Goal: Information Seeking & Learning: Learn about a topic

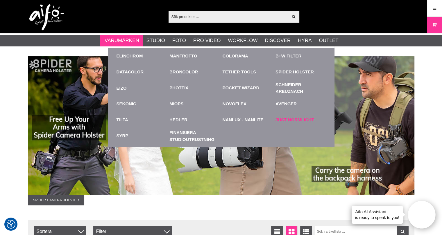
click at [289, 117] on link "Just Normlicht" at bounding box center [294, 120] width 39 height 7
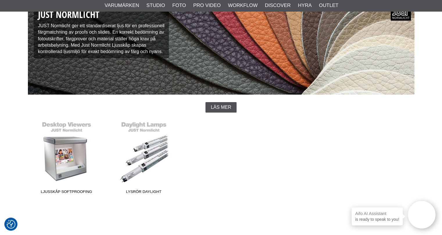
scroll to position [87, 0]
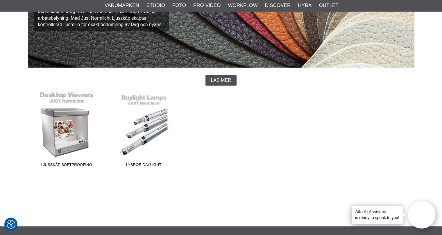
click at [57, 135] on link "Ljusskåp Softproofing" at bounding box center [66, 130] width 77 height 78
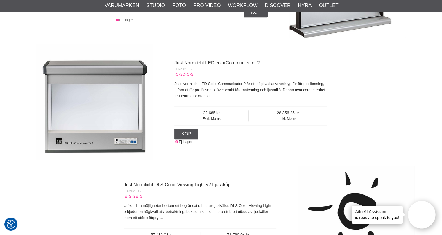
scroll to position [348, 0]
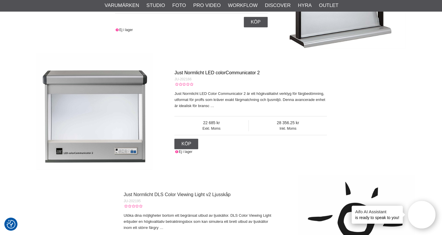
click at [209, 70] on link "Just Normlicht LED colorCommunicator 2" at bounding box center [216, 72] width 85 height 5
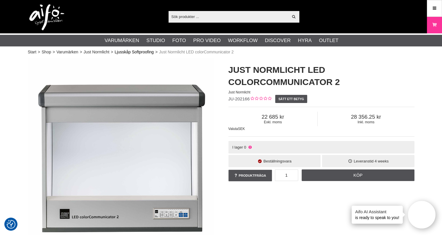
click at [141, 51] on link "Ljusskåp Softproofing" at bounding box center [133, 52] width 39 height 6
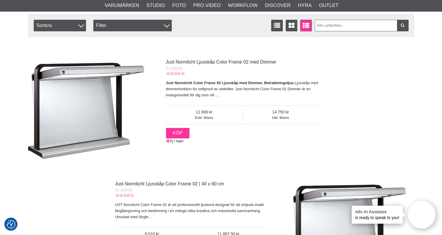
scroll to position [116, 0]
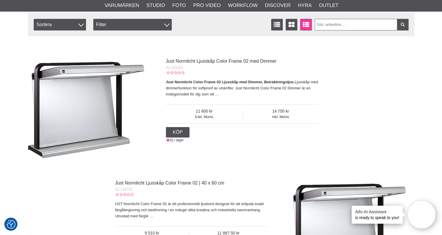
click at [185, 86] on p "Just Normlicht Color Frame 02 Ljusskåp med Dimmer, Betraktningsljus. Ljusskåp m…" at bounding box center [242, 88] width 152 height 18
click at [177, 63] on link "Just Normlicht Ljusskåp Color Frame 02 med Dimmer" at bounding box center [221, 61] width 111 height 5
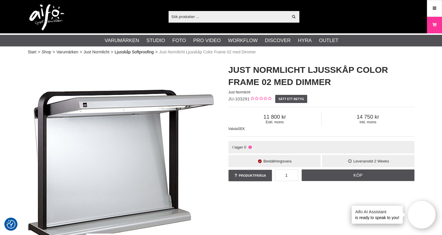
click at [138, 51] on link "Ljusskåp Softproofing" at bounding box center [133, 52] width 39 height 6
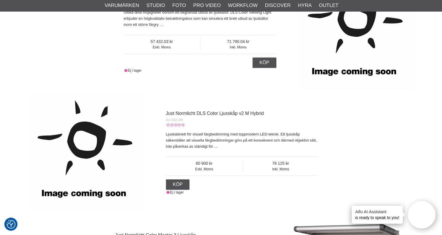
scroll to position [581, 0]
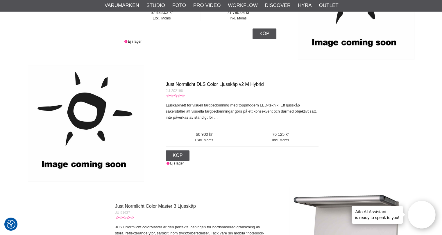
click at [180, 86] on link "Just Normlicht DLS Color Ljusskåp v2 M Hybrid" at bounding box center [215, 84] width 98 height 5
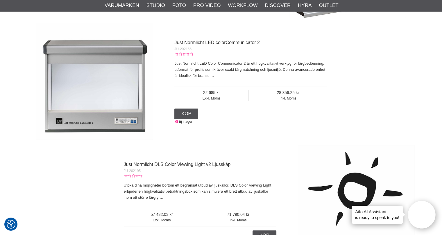
scroll to position [377, 0]
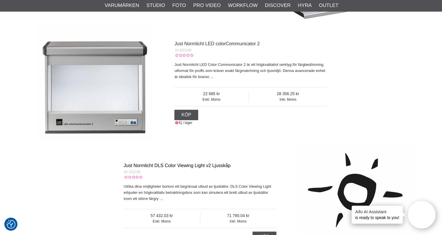
click at [195, 163] on link "Just Normlicht DLS Color Viewing Light v2 Ljusskåp" at bounding box center [177, 165] width 107 height 5
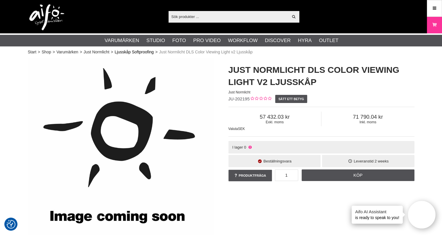
click at [125, 53] on link "Ljusskåp Softproofing" at bounding box center [133, 52] width 39 height 6
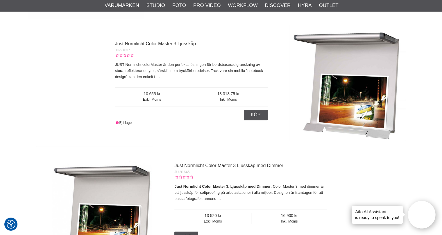
scroll to position [755, 0]
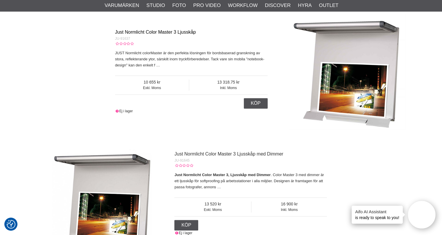
click at [142, 33] on link "Just Normlicht Color Master 3 Ljusskåp" at bounding box center [155, 32] width 81 height 5
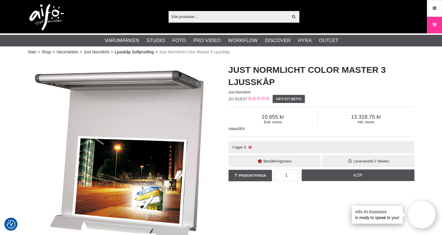
click at [128, 51] on link "Ljusskåp Softproofing" at bounding box center [133, 52] width 39 height 6
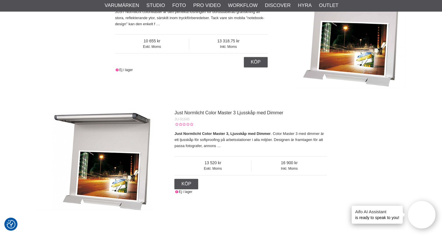
scroll to position [842, 0]
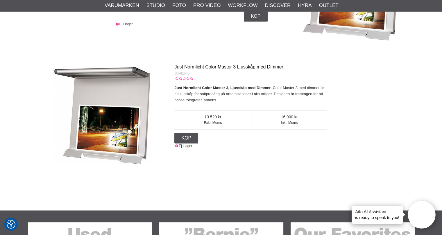
click at [193, 68] on link "Just Normlicht Color Master 3 Ljusskåp med Dimmer" at bounding box center [228, 66] width 109 height 5
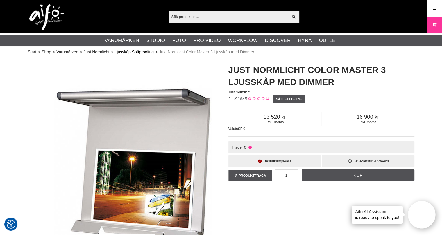
click at [128, 52] on link "Ljusskåp Softproofing" at bounding box center [133, 52] width 39 height 6
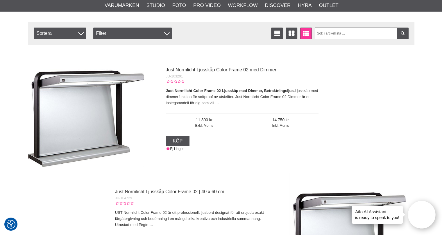
scroll to position [145, 0]
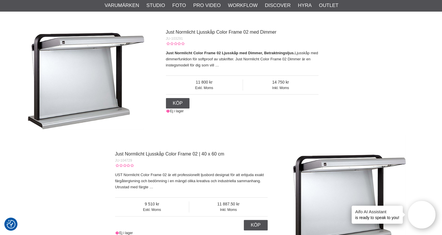
click at [245, 138] on div "Just Normlicht Ljusskåp Color Frame 02 | 40 x 60 cm JU-104729 UST Normlicht Col…" at bounding box center [220, 193] width 369 height 116
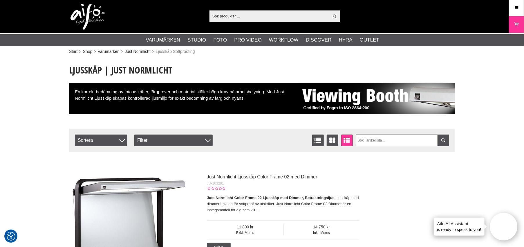
scroll to position [0, 0]
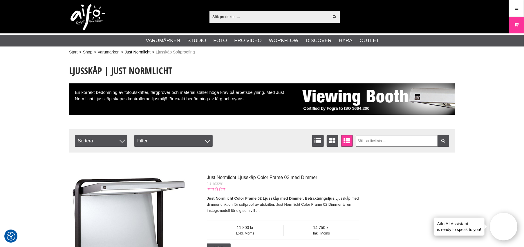
click at [126, 51] on link "Just Normlicht" at bounding box center [138, 52] width 26 height 6
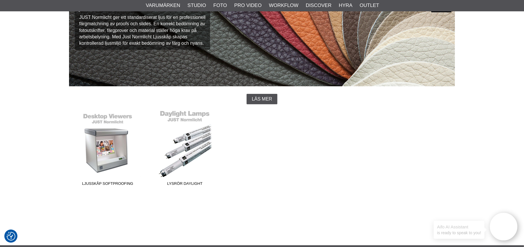
scroll to position [87, 0]
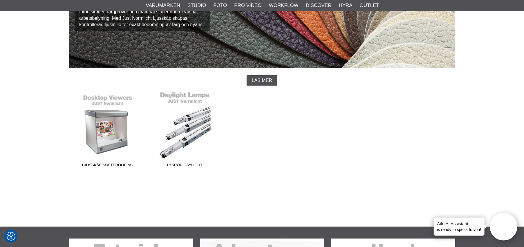
click at [182, 124] on link "Lysrör Daylight" at bounding box center [184, 130] width 77 height 78
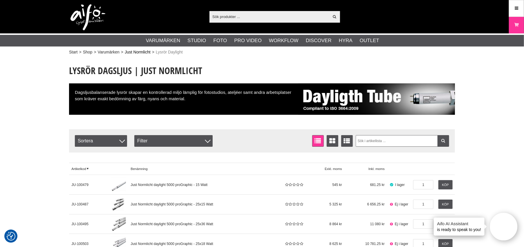
click at [131, 52] on link "Just Normlicht" at bounding box center [138, 52] width 26 height 6
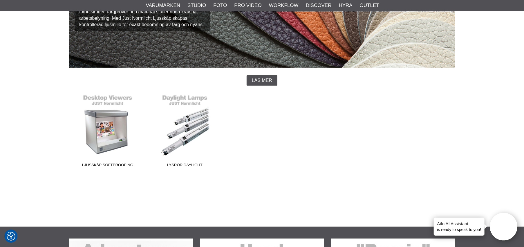
scroll to position [116, 0]
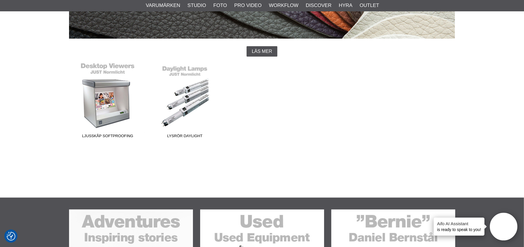
click at [100, 70] on link "Ljusskåp Softproofing" at bounding box center [107, 101] width 77 height 78
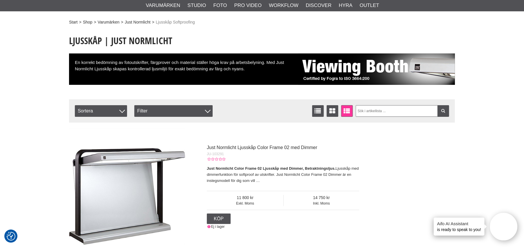
scroll to position [29, 0]
